Goal: Task Accomplishment & Management: Use online tool/utility

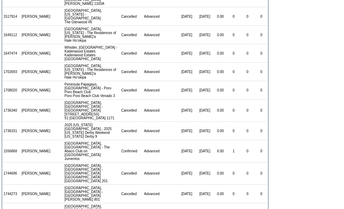
scroll to position [15, 0]
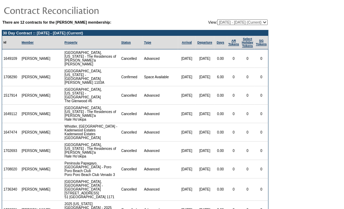
click at [253, 21] on select "[DATE] - [DATE] [DATE] - [DATE] [DATE] - [DATE] [DATE] - [DATE] [DATE] - [DATE]…" at bounding box center [242, 22] width 50 height 6
select select "147658"
click at [217, 19] on select "[DATE] - [DATE] [DATE] - [DATE] [DATE] - [DATE] [DATE] - [DATE] [DATE] - [DATE]…" at bounding box center [242, 22] width 50 height 6
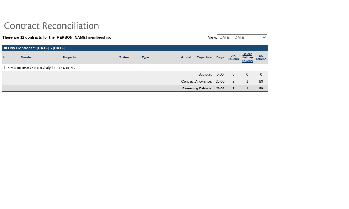
click at [247, 36] on select "[DATE] - [DATE] [DATE] - [DATE] [DATE] - [DATE] [DATE] - [DATE] [DATE] - [DATE]…" at bounding box center [242, 37] width 50 height 6
select select "137217"
click at [217, 34] on select "[DATE] - [DATE] [DATE] - [DATE] [DATE] - [DATE] [DATE] - [DATE] [DATE] - [DATE]…" at bounding box center [242, 37] width 50 height 6
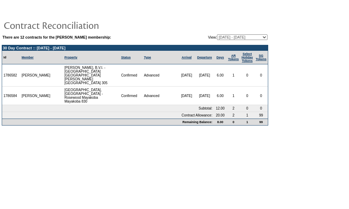
click at [242, 36] on select "[DATE] - [DATE] [DATE] - [DATE] [DATE] - [DATE] [DATE] - [DATE] [DATE] - [DATE]…" at bounding box center [242, 37] width 50 height 6
select select "126753"
click at [217, 34] on select "[DATE] - [DATE] [DATE] - [DATE] [DATE] - [DATE] [DATE] - [DATE] [DATE] - [DATE]…" at bounding box center [242, 37] width 50 height 6
